Goal: Task Accomplishment & Management: Manage account settings

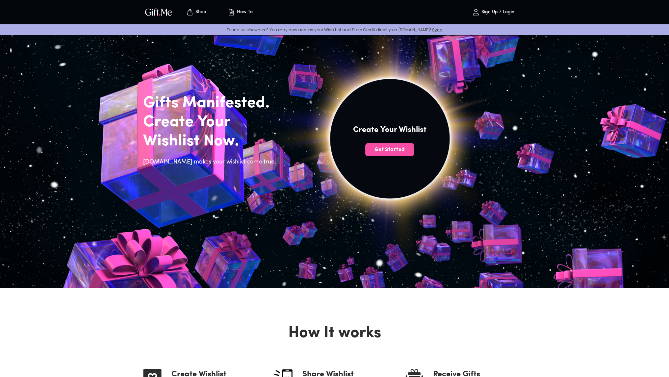
click at [384, 150] on span "Get Started" at bounding box center [389, 149] width 49 height 7
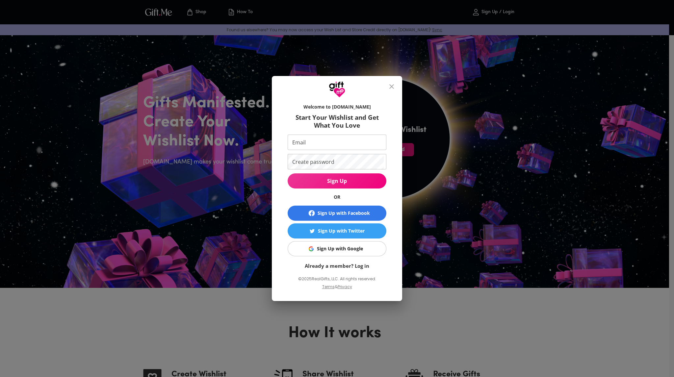
click at [352, 242] on button "Sign Up with Google" at bounding box center [337, 248] width 99 height 15
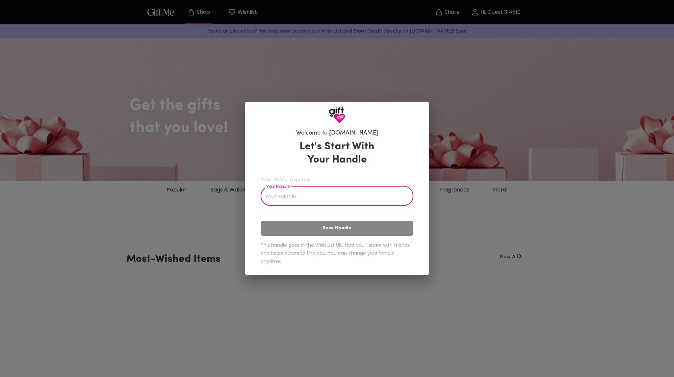
click at [327, 199] on input "Your Handle" at bounding box center [333, 197] width 145 height 18
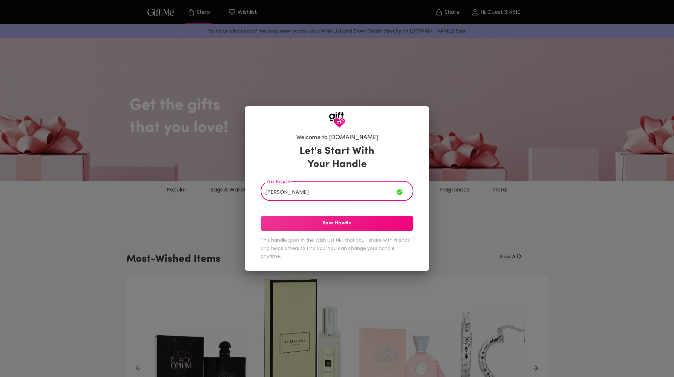
type input "[PERSON_NAME]"
click at [340, 225] on span "Save Handle" at bounding box center [337, 223] width 153 height 7
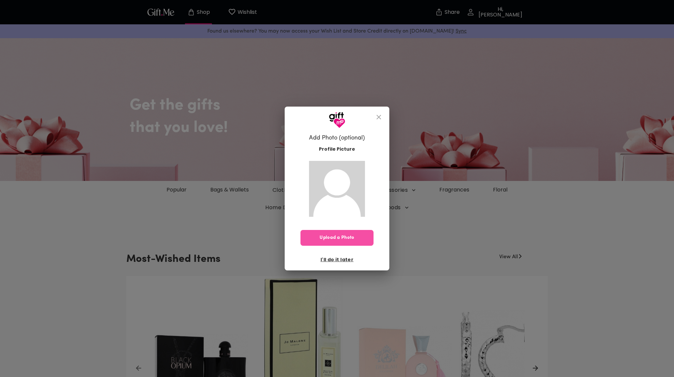
click at [350, 234] on span "Upload a Photo" at bounding box center [337, 237] width 73 height 7
click at [340, 259] on span "I'll do it later" at bounding box center [337, 259] width 33 height 7
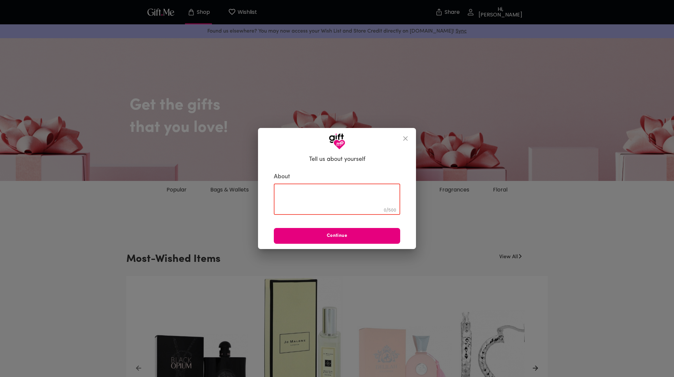
click at [314, 194] on textarea at bounding box center [336, 199] width 117 height 19
click at [405, 137] on icon "close" at bounding box center [405, 138] width 5 height 5
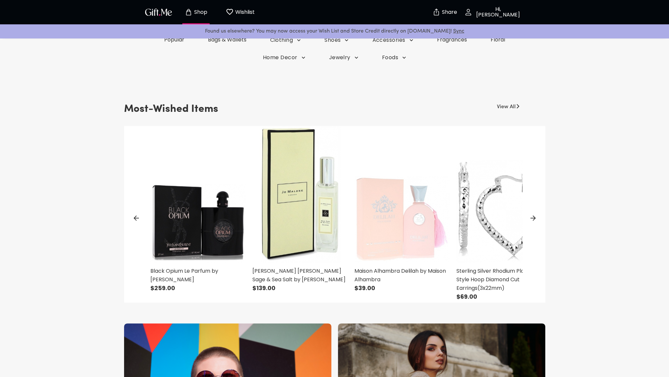
scroll to position [165, 0]
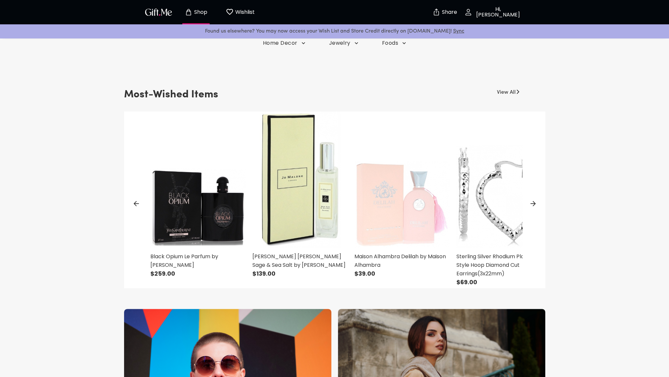
click at [242, 12] on p "Wishlist" at bounding box center [244, 12] width 21 height 9
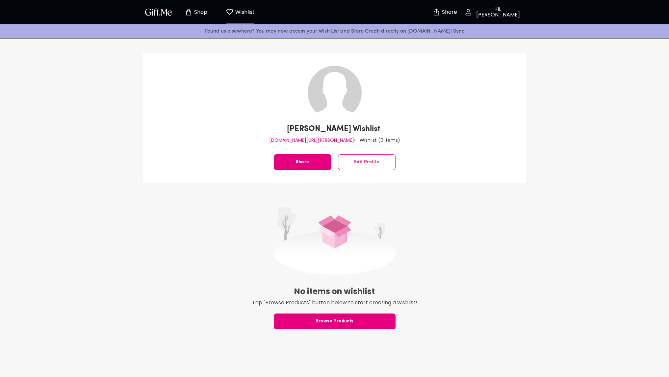
click at [495, 11] on p "Hi, [PERSON_NAME]" at bounding box center [497, 12] width 50 height 11
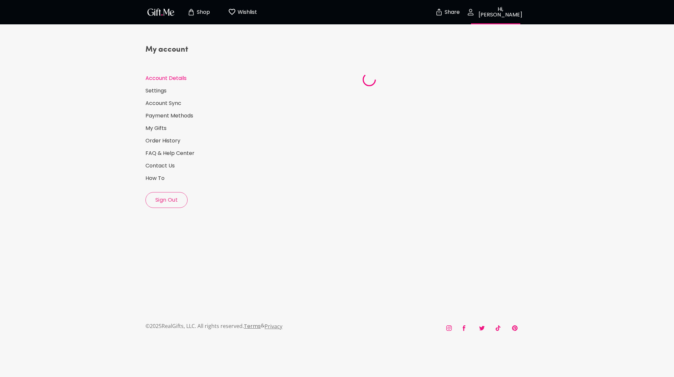
select select "US"
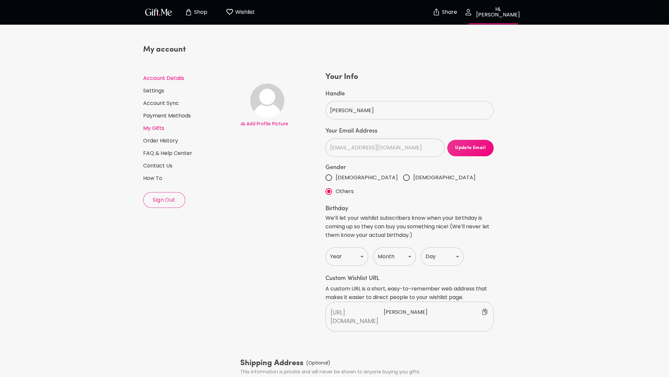
click at [156, 129] on link "My Gifts" at bounding box center [189, 128] width 92 height 7
